Goal: Information Seeking & Learning: Compare options

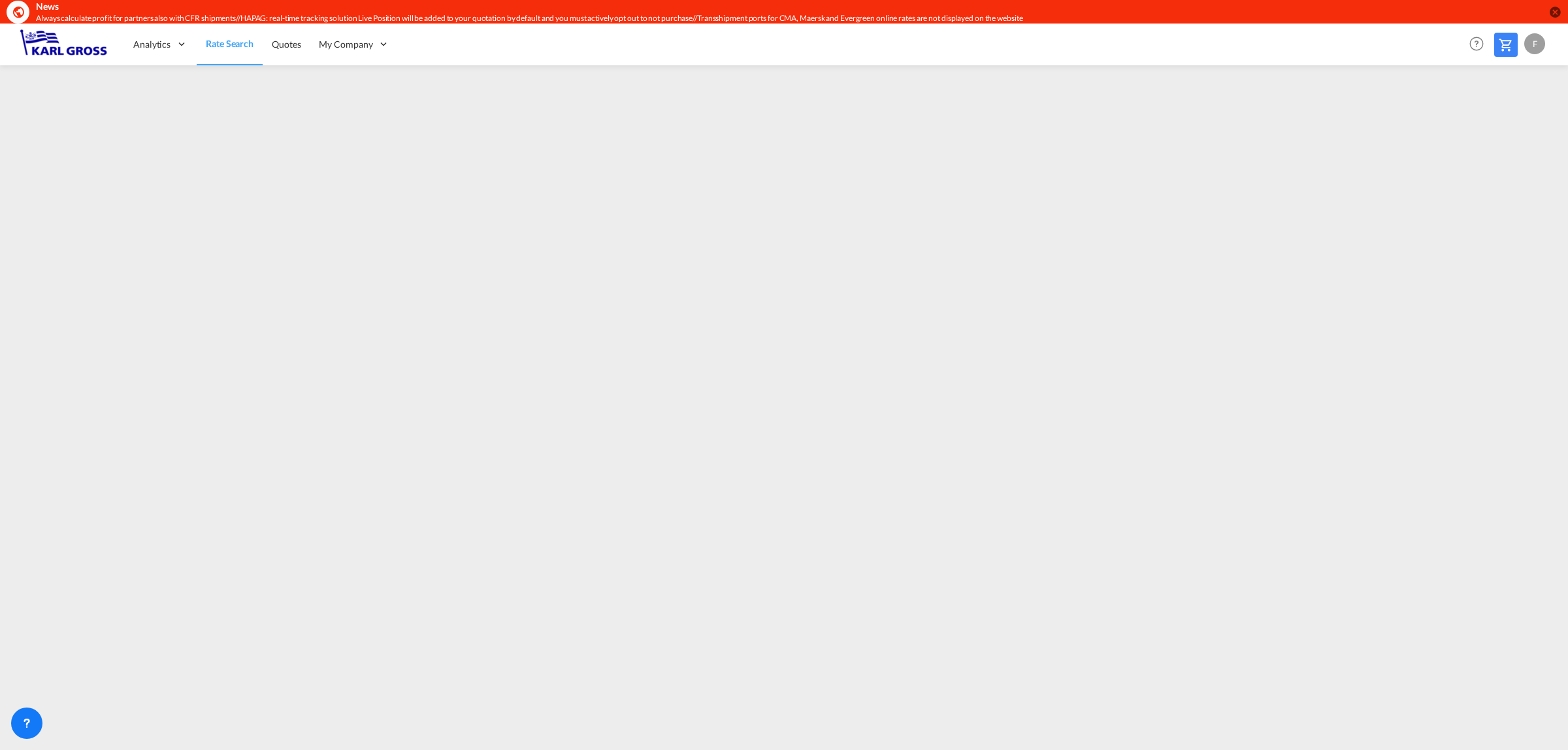
click at [1500, 40] on md-icon at bounding box center [1506, 45] width 16 height 16
click at [208, 38] on span "Rate Search" at bounding box center [229, 44] width 47 height 13
click at [1520, 40] on div "Help Resources Product Release F My Profile Logout" at bounding box center [1506, 43] width 83 height 41
click at [1508, 37] on md-icon at bounding box center [1506, 45] width 16 height 16
